Goal: Information Seeking & Learning: Learn about a topic

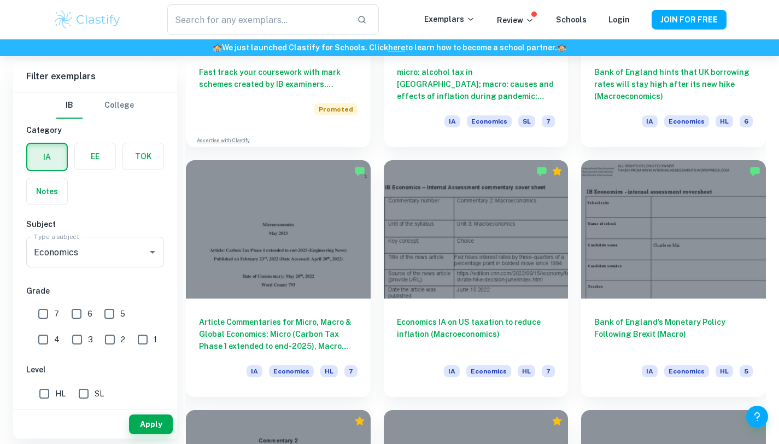
scroll to position [966, 0]
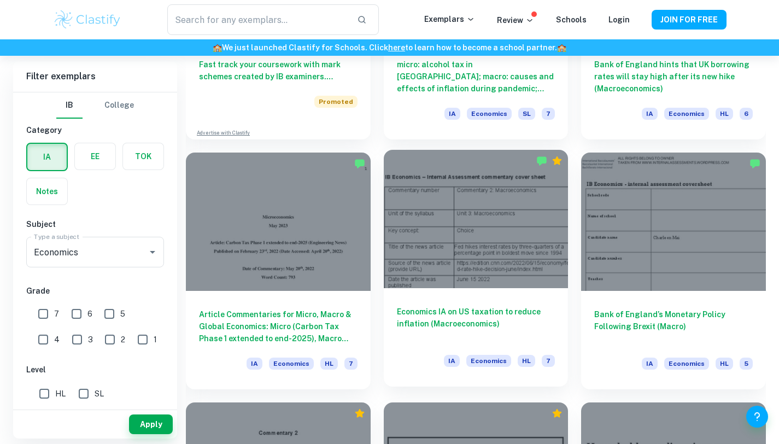
click at [499, 270] on div at bounding box center [476, 219] width 185 height 138
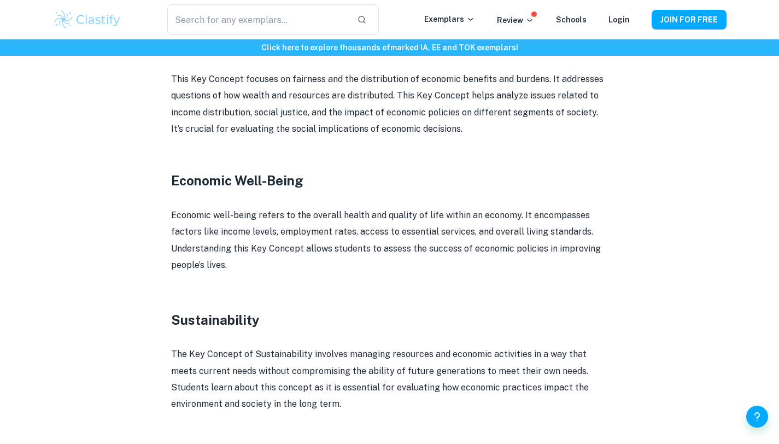
scroll to position [1148, 0]
